Goal: Contribute content: Add original content to the website for others to see

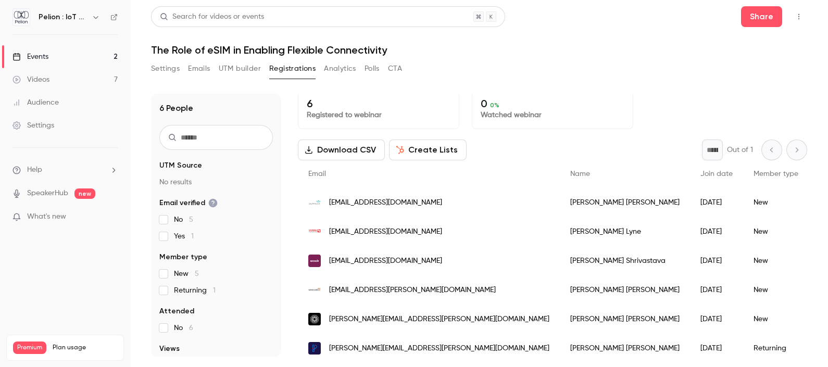
scroll to position [21, 0]
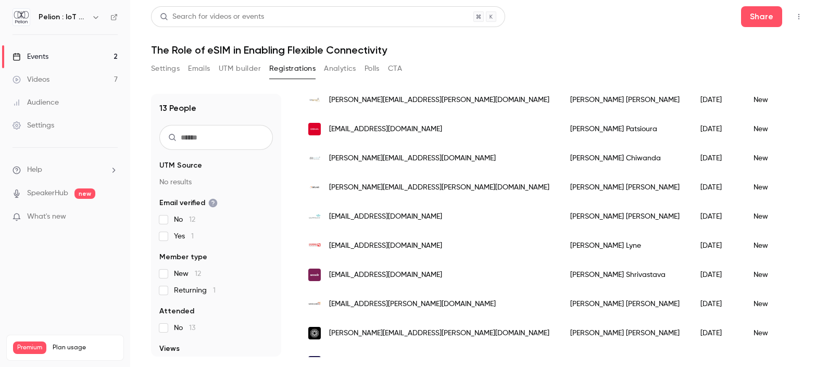
scroll to position [214, 0]
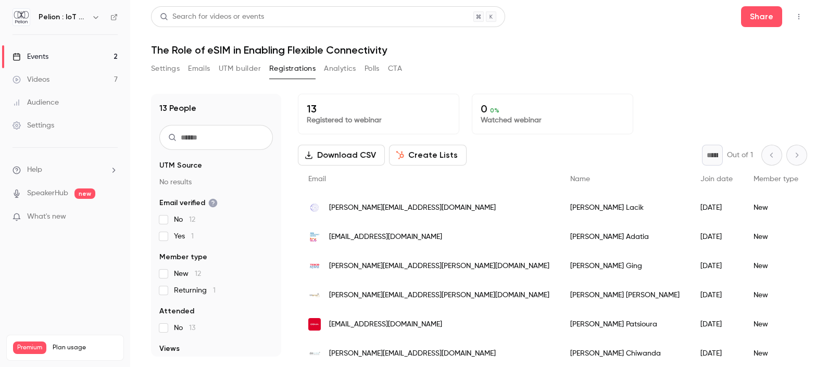
click at [50, 80] on link "Videos 7" at bounding box center [65, 79] width 130 height 23
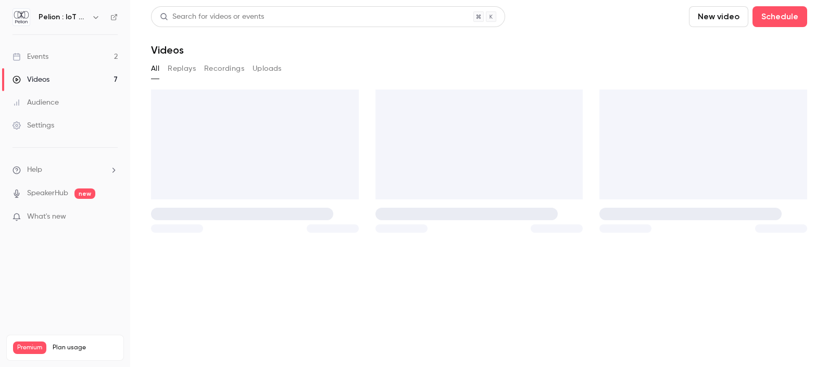
click at [60, 55] on link "Events 2" at bounding box center [65, 56] width 130 height 23
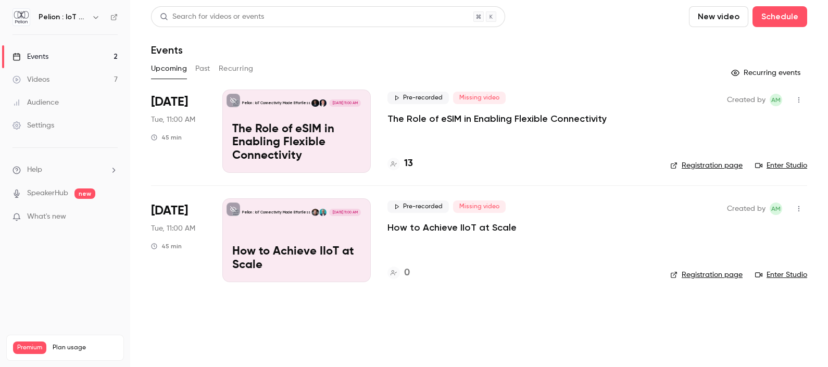
click at [195, 120] on div "[DATE] Tue, 11:00 AM 45 min" at bounding box center [178, 131] width 55 height 83
click at [275, 104] on p "Pelion : IoT Connectivity Made Effortless" at bounding box center [276, 103] width 68 height 5
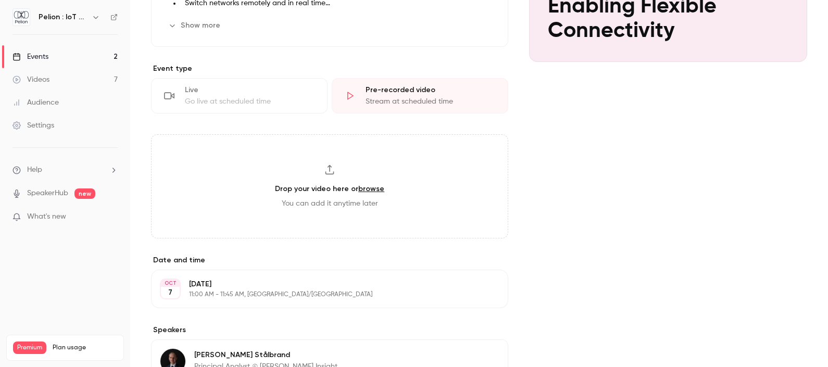
scroll to position [260, 0]
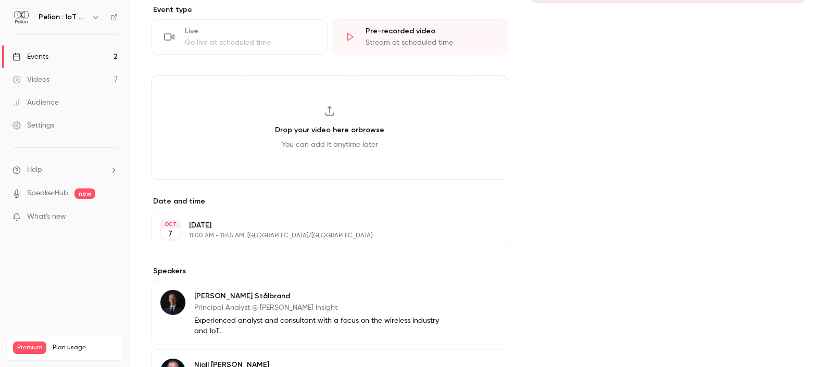
click at [337, 115] on div "Drop your video here or browse You can add it anytime later" at bounding box center [329, 128] width 357 height 104
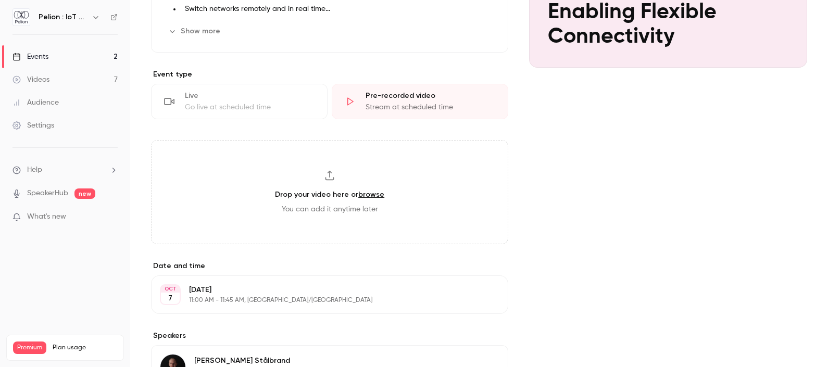
scroll to position [130, 0]
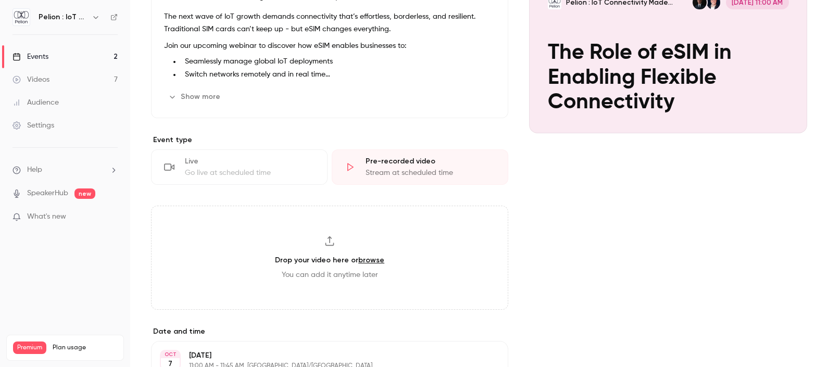
click at [370, 263] on link "browse" at bounding box center [371, 260] width 26 height 9
click at [61, 82] on link "Videos 7" at bounding box center [65, 79] width 130 height 23
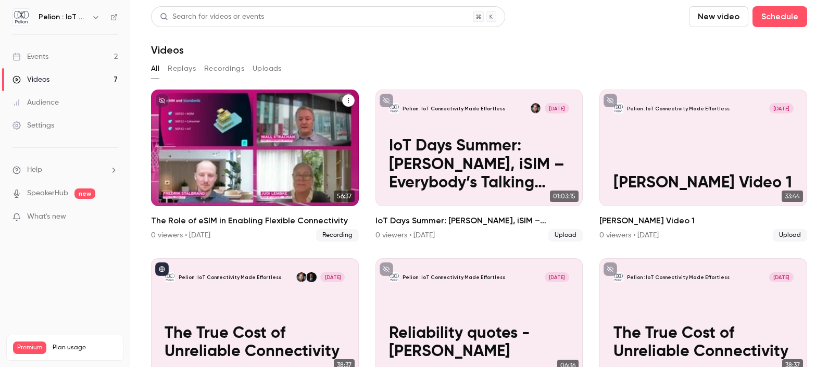
click at [252, 139] on p "The Role of eSIM in Enabling Flexible Connectivity" at bounding box center [255, 165] width 180 height 56
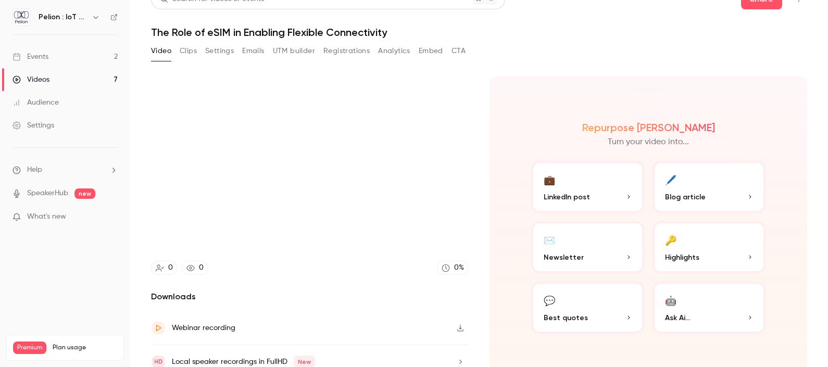
scroll to position [26, 0]
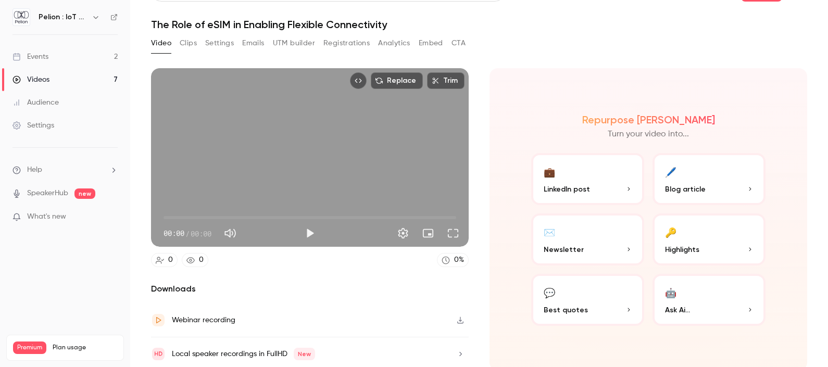
click at [457, 317] on icon "button" at bounding box center [460, 320] width 6 height 7
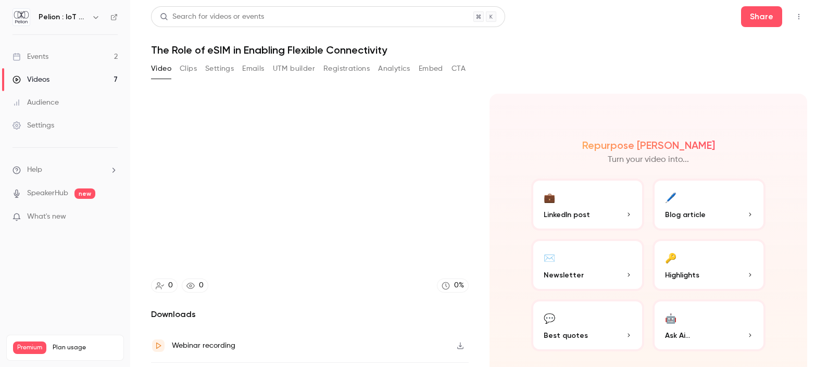
click at [58, 60] on link "Events 2" at bounding box center [65, 56] width 130 height 23
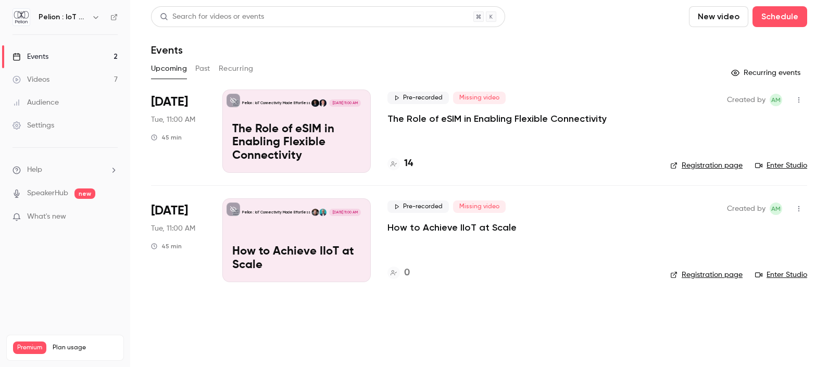
click at [361, 133] on div "Pelion : IoT Connectivity Made Effortless [DATE] 11:00 AM The Role of eSIM in E…" at bounding box center [296, 131] width 148 height 83
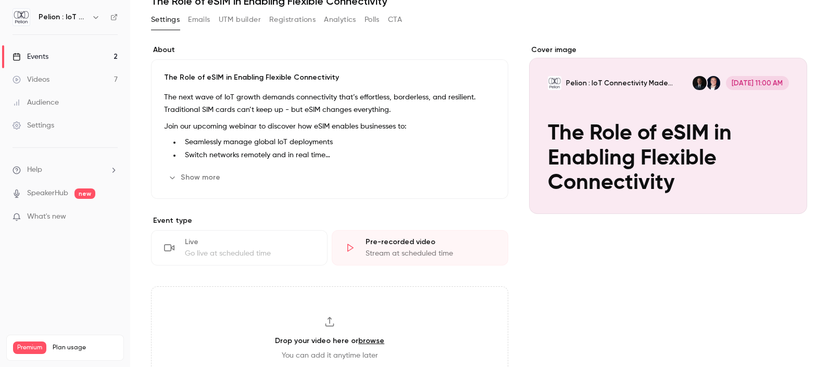
scroll to position [195, 0]
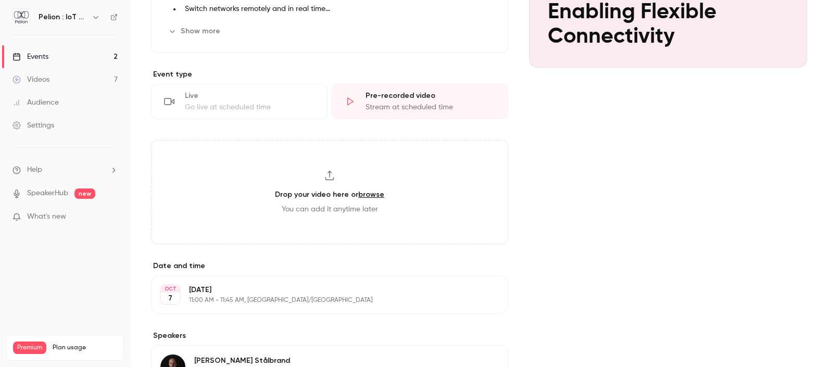
click at [358, 193] on link "browse" at bounding box center [371, 194] width 26 height 9
type input "**********"
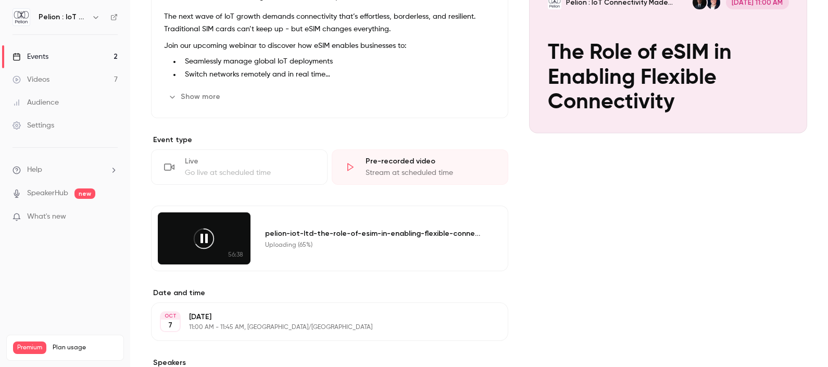
scroll to position [0, 0]
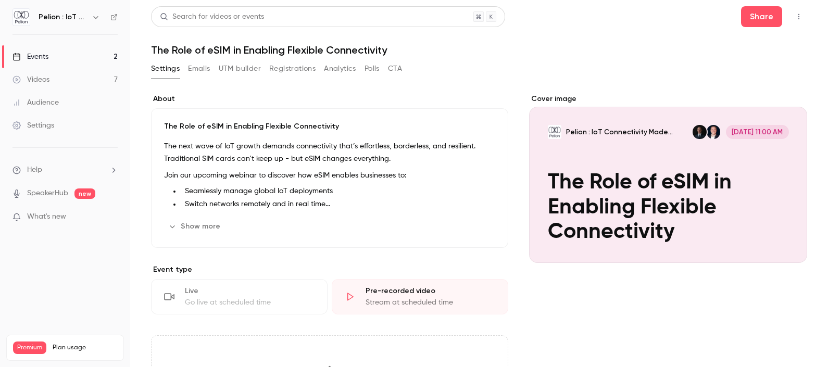
click at [282, 66] on button "Registrations" at bounding box center [292, 68] width 46 height 17
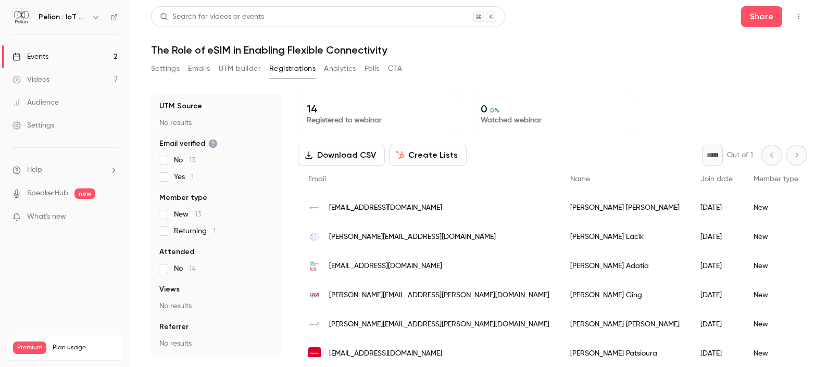
click at [53, 84] on link "Videos 7" at bounding box center [65, 79] width 130 height 23
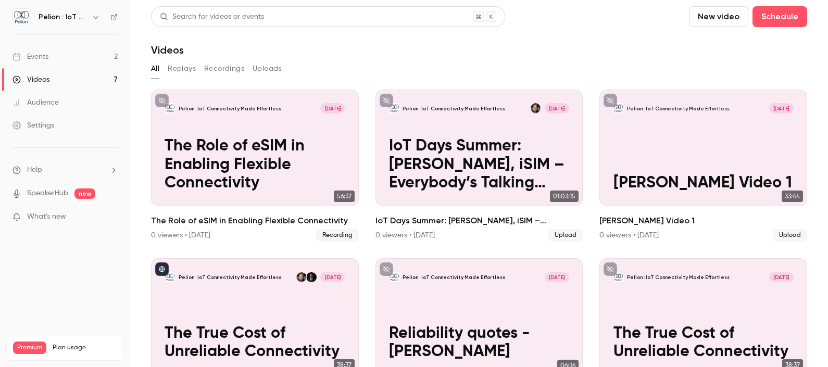
click at [56, 59] on link "Events 2" at bounding box center [65, 56] width 130 height 23
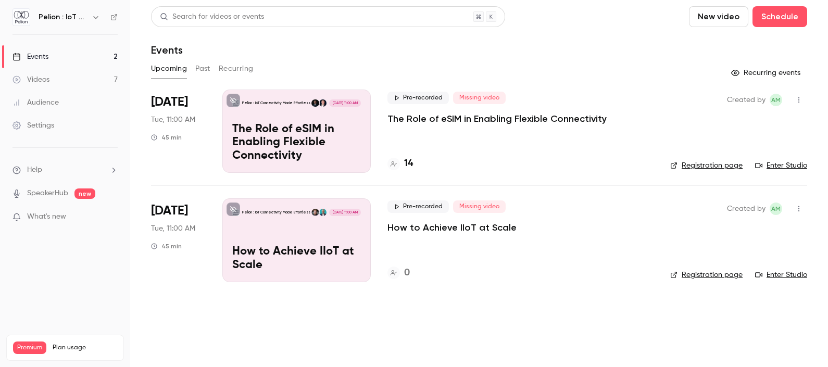
click at [200, 69] on button "Past" at bounding box center [202, 68] width 15 height 17
